Goal: Communication & Community: Answer question/provide support

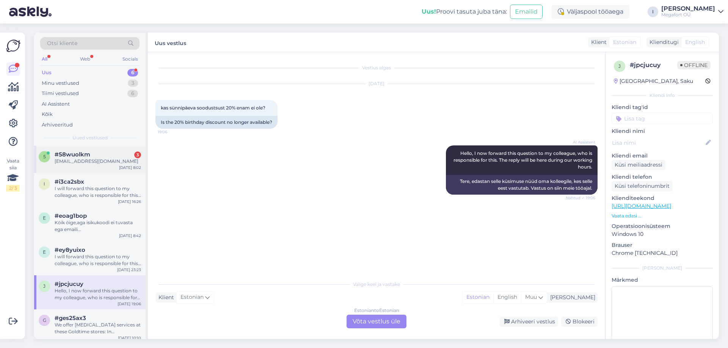
click at [83, 158] on div "[EMAIL_ADDRESS][DOMAIN_NAME]" at bounding box center [98, 161] width 86 height 7
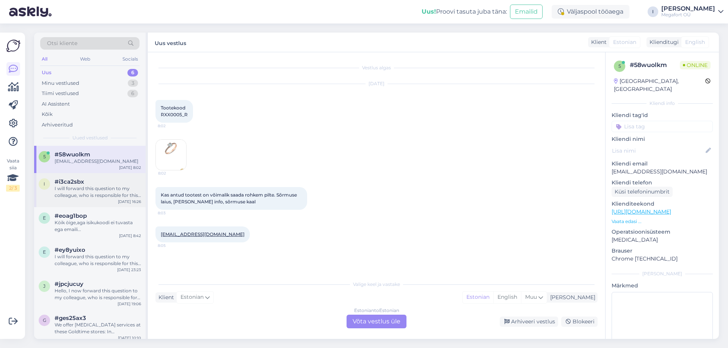
click at [75, 186] on div "I will forward this question to my colleague, who is responsible for this. The …" at bounding box center [98, 192] width 86 height 14
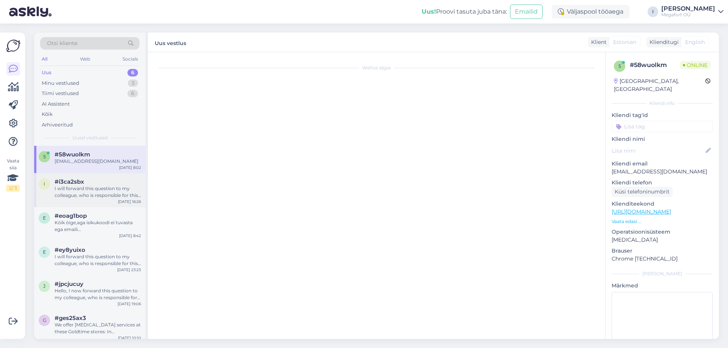
scroll to position [38, 0]
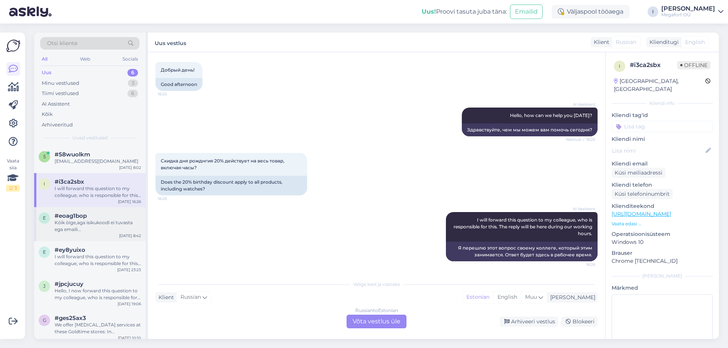
click at [77, 222] on div "Köik öige,aga isikukoodi ei tuvasta ega emaili..." at bounding box center [98, 226] width 86 height 14
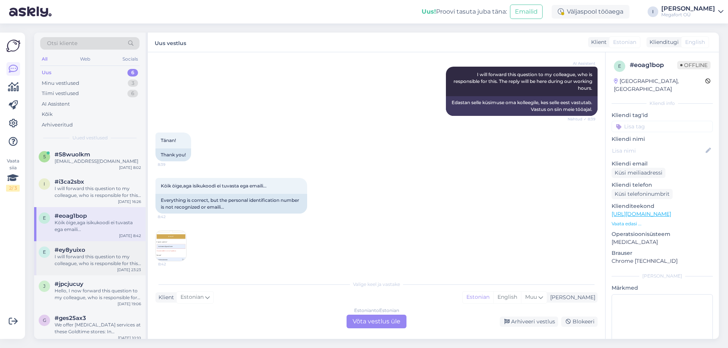
click at [75, 255] on div "I will forward this question to my colleague, who is responsible for this. The …" at bounding box center [98, 261] width 86 height 14
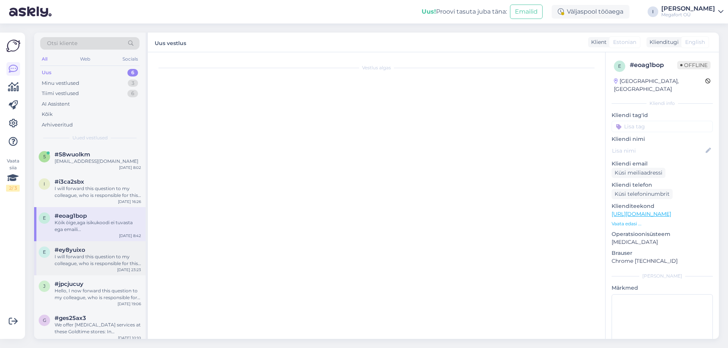
scroll to position [133, 0]
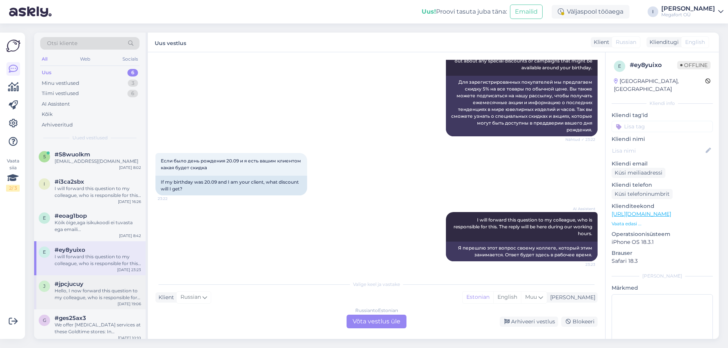
click at [76, 288] on div "Hello, I now forward this question to my colleague, who is responsible for this…" at bounding box center [98, 295] width 86 height 14
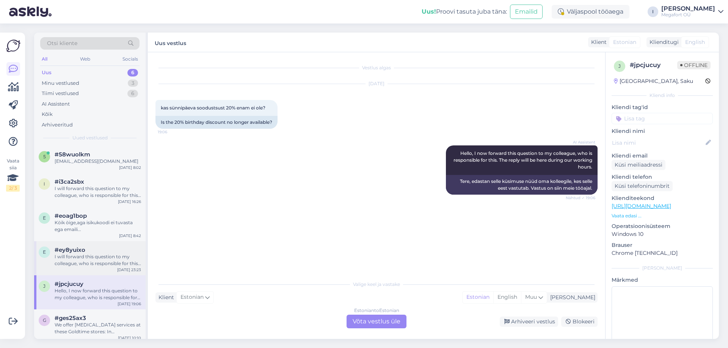
scroll to position [5, 0]
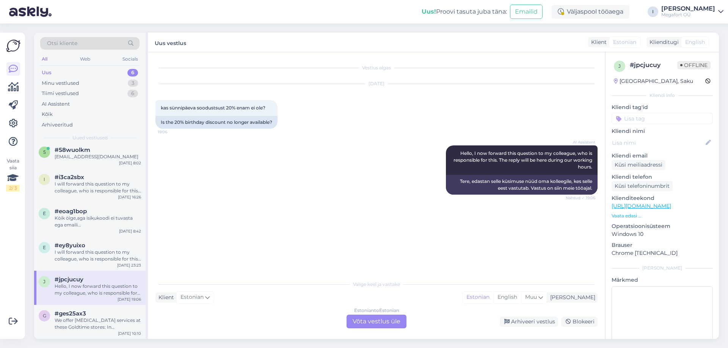
click at [77, 287] on div "Hello, I now forward this question to my colleague, who is responsible for this…" at bounding box center [98, 290] width 86 height 14
click at [76, 317] on div "We offer [MEDICAL_DATA] services at these Goldtime stores: In [GEOGRAPHIC_DATA]…" at bounding box center [98, 324] width 86 height 14
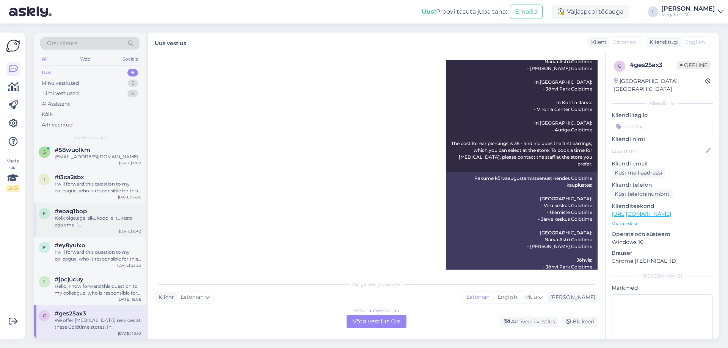
scroll to position [0, 0]
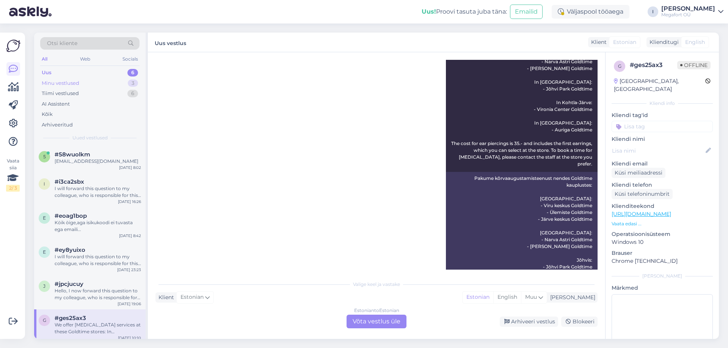
click at [63, 80] on div "Minu vestlused" at bounding box center [61, 84] width 38 height 8
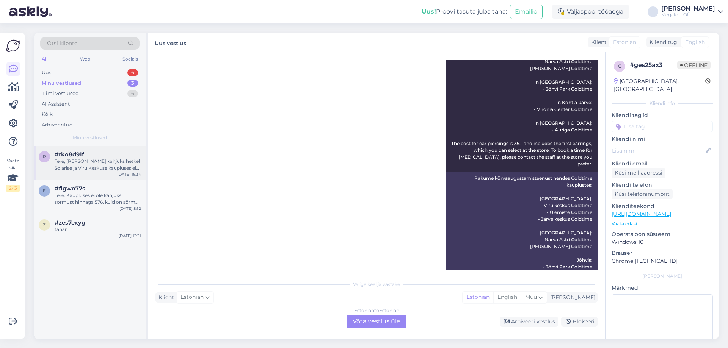
click at [80, 162] on div "Tere, [PERSON_NAME] kahjuks hetkel Solarise ja Viru Keskuse kaupluses ei leidu.…" at bounding box center [98, 165] width 86 height 14
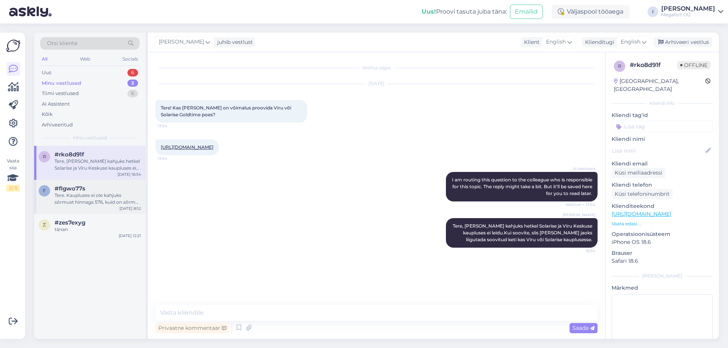
click at [69, 196] on div "Tere. Kaupluses ei ole kahjuks sõrmust hinnaga 576, kuid on sõrmus hinnaga 575.…" at bounding box center [98, 199] width 86 height 14
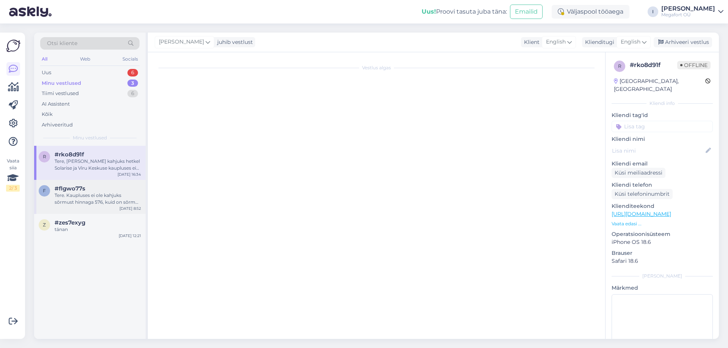
scroll to position [1282, 0]
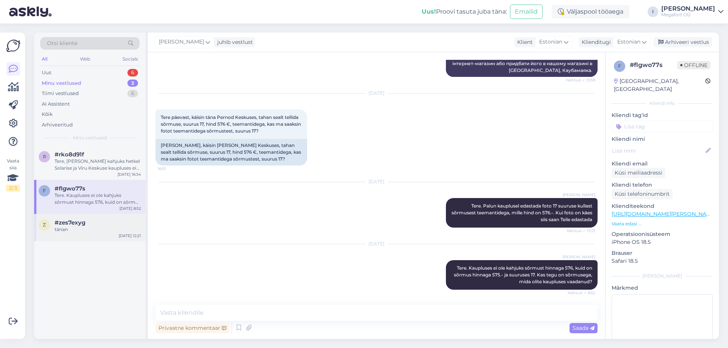
click at [66, 223] on span "#zes7exyg" at bounding box center [70, 222] width 31 height 7
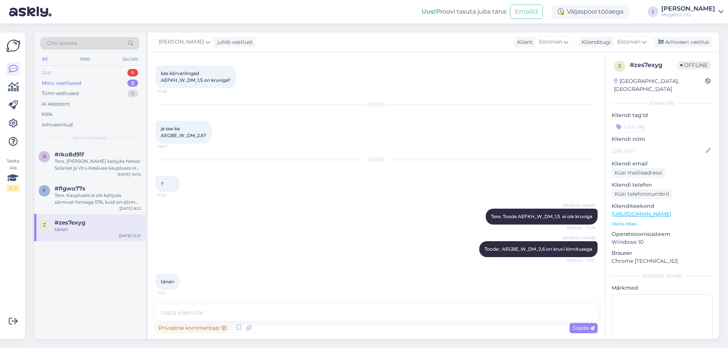
click at [48, 71] on div "Uus" at bounding box center [46, 73] width 9 height 8
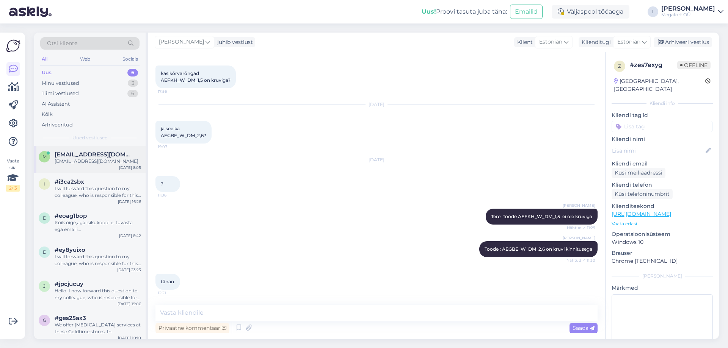
click at [78, 155] on span "[EMAIL_ADDRESS][DOMAIN_NAME]" at bounding box center [94, 154] width 79 height 7
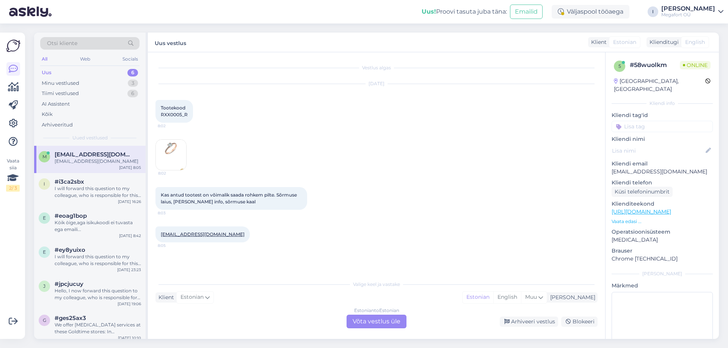
click at [363, 321] on div "Estonian to Estonian Võta vestlus üle" at bounding box center [376, 322] width 60 height 14
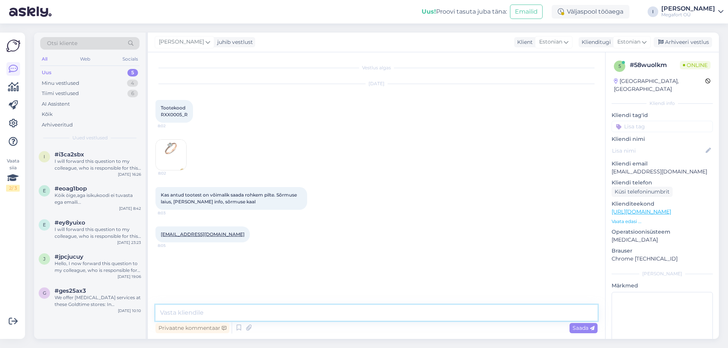
click at [236, 311] on textarea at bounding box center [376, 313] width 442 height 16
type textarea "Tere, koheselt [PERSON_NAME] pildid saanud, edastan need teile [GEOGRAPHIC_DATA…"
click at [577, 329] on span "Saada" at bounding box center [583, 328] width 22 height 7
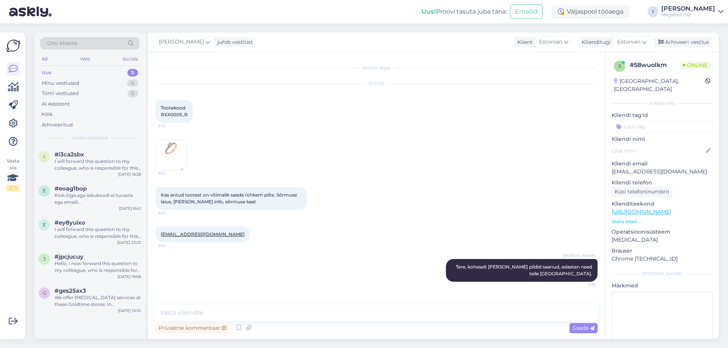
click at [48, 72] on div "Uus" at bounding box center [47, 73] width 10 height 8
click at [75, 232] on div "I will forward this question to my colleague, who is responsible for this. The …" at bounding box center [98, 233] width 86 height 14
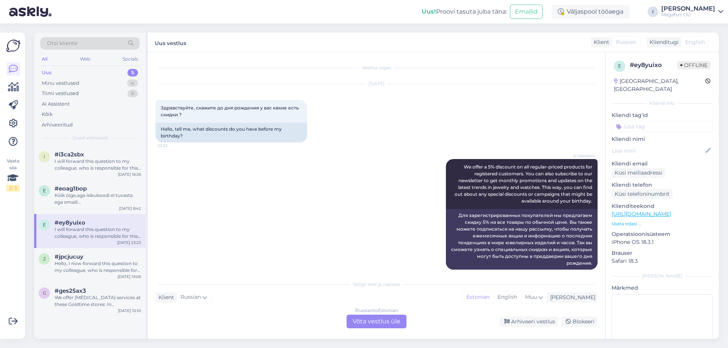
scroll to position [133, 0]
